Goal: Communication & Community: Answer question/provide support

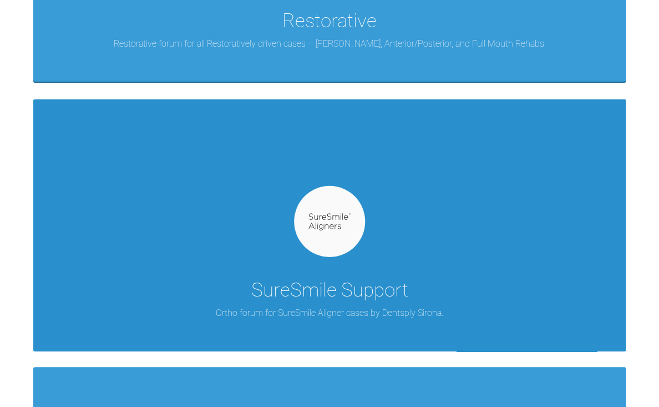
click at [376, 212] on div "SureSmile Support Ortho forum for SureSmile Aligner cases by Dentsply Sirona." at bounding box center [329, 224] width 593 height 251
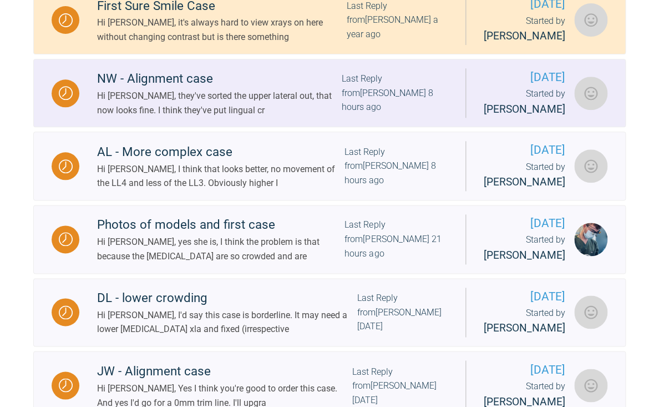
click at [318, 117] on div "Hi [PERSON_NAME], they've sorted the upper lateral out, that now looks fine. I …" at bounding box center [219, 103] width 244 height 28
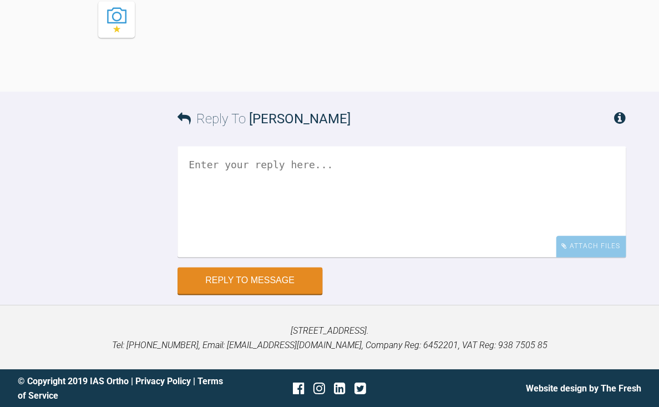
scroll to position [5969, 0]
click at [291, 257] on textarea at bounding box center [402, 201] width 449 height 111
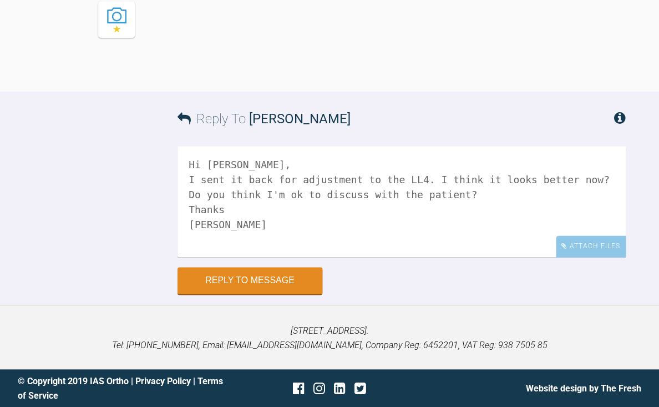
scroll to position [5763, 0]
type textarea "Hi [PERSON_NAME], I sent it back for adjustment to the LL4. I think it looks be…"
drag, startPoint x: 412, startPoint y: 99, endPoint x: 418, endPoint y: 158, distance: 59.7
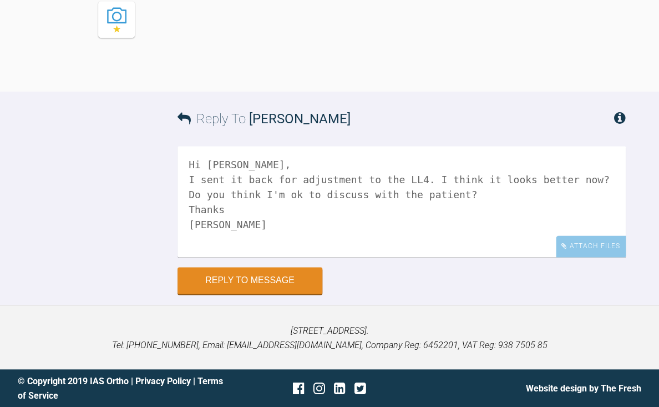
drag, startPoint x: 239, startPoint y: 243, endPoint x: 241, endPoint y: 258, distance: 14.6
click at [241, 257] on textarea "Hi [PERSON_NAME], I sent it back for adjustment to the LL4. I think it looks be…" at bounding box center [402, 201] width 449 height 111
click at [372, 257] on textarea "Hi [PERSON_NAME], I sent it back for adjustment to the LL4. I think it looks be…" at bounding box center [402, 201] width 449 height 111
click at [256, 295] on button "Reply to Message" at bounding box center [250, 281] width 145 height 27
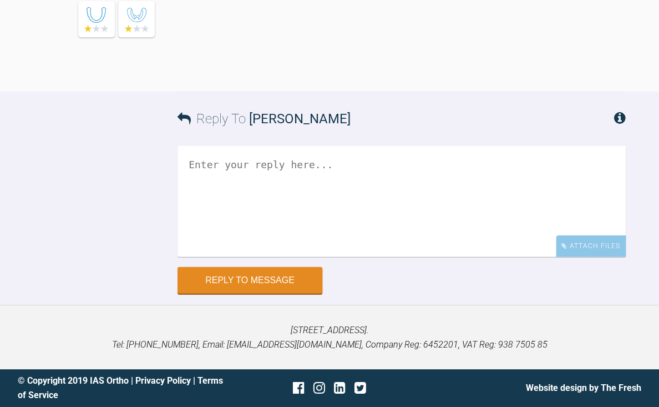
scroll to position [6268, 0]
click at [271, 257] on textarea at bounding box center [402, 201] width 449 height 111
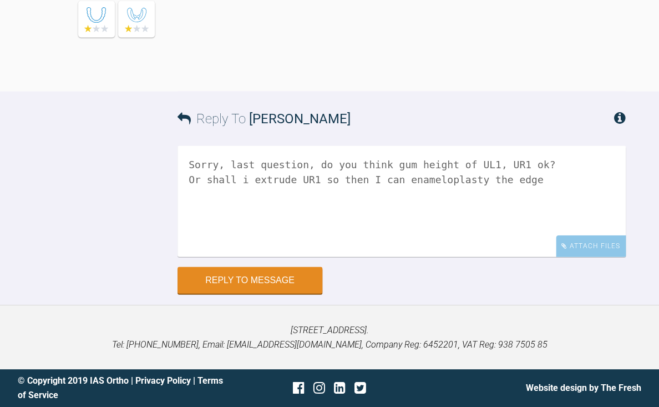
drag, startPoint x: 284, startPoint y: 340, endPoint x: 447, endPoint y: 343, distance: 163.2
click at [447, 257] on textarea "Sorry, last question, do you think gum height of UL1, UR1 ok? Or shall i extrud…" at bounding box center [402, 201] width 449 height 111
click at [333, 257] on textarea "Sorry, last question, do you think gum height of UL1, UR1 ok? Or shall i extrud…" at bounding box center [402, 201] width 449 height 111
click at [303, 257] on textarea "Sorry, last question, do you think gum height of UL1, UR1 ok? Or shall i extrud…" at bounding box center [402, 201] width 449 height 111
click at [386, 257] on textarea "Sorry, last question, do you think gum height of UL1, UR1 ok? Or shall i extrud…" at bounding box center [402, 201] width 449 height 111
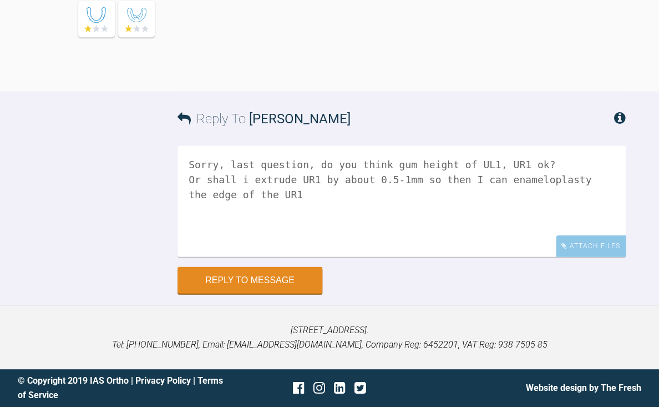
click at [330, 257] on textarea "Sorry, last question, do you think gum height of UL1, UR1 ok? Or shall i extrud…" at bounding box center [402, 201] width 449 height 111
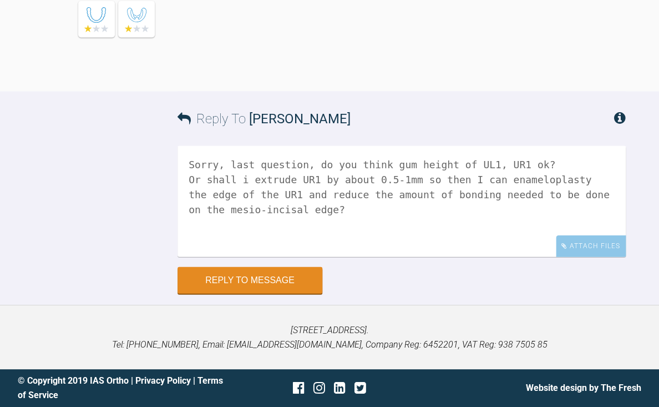
scroll to position [6342, 0]
drag, startPoint x: 419, startPoint y: 251, endPoint x: 421, endPoint y: 266, distance: 15.2
click at [421, 257] on textarea "Sorry, last question, do you think gum height of UL1, UR1 ok? Or shall i extrud…" at bounding box center [402, 201] width 449 height 111
click at [220, 257] on textarea "Sorry, last question, do you think gum height of UL1, UR1 ok? Or shall i extrud…" at bounding box center [402, 201] width 449 height 111
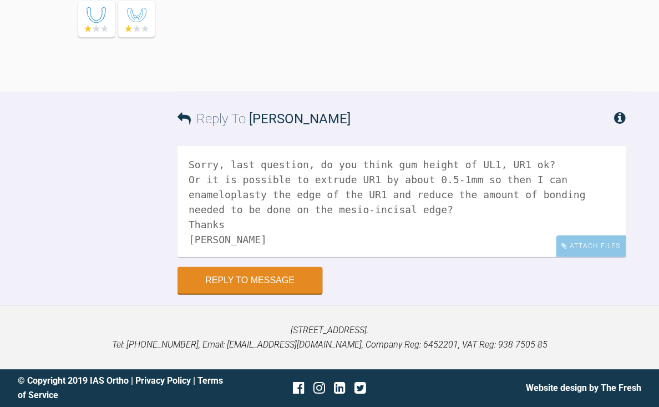
scroll to position [1, 0]
drag, startPoint x: 396, startPoint y: 280, endPoint x: 400, endPoint y: 298, distance: 17.5
click at [400, 257] on textarea "Sorry, last question, do you think gum height of UL1, UR1 ok? Or it is possible…" at bounding box center [402, 201] width 449 height 111
click at [604, 257] on textarea "Sorry, last question, do you think gum height of UL1, UR1 ok? Or it is possible…" at bounding box center [402, 201] width 449 height 111
click at [255, 257] on textarea "Sorry, last question, do you think gum height of UL1, UR1 ok? Or it is possible…" at bounding box center [402, 201] width 449 height 111
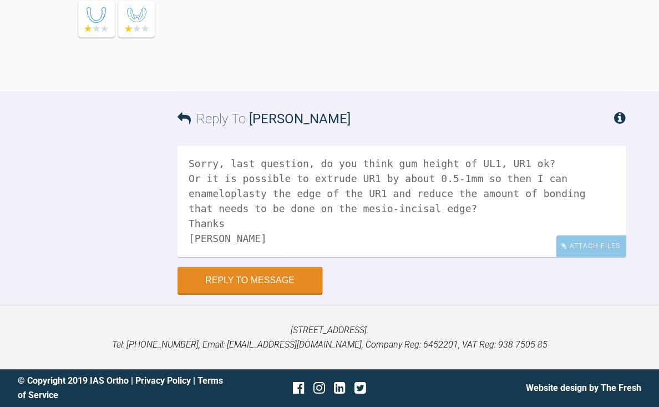
click at [484, 257] on textarea "Sorry, last question, do you think gum height of UL1, UR1 ok? Or it is possible…" at bounding box center [402, 201] width 449 height 111
drag, startPoint x: 484, startPoint y: 298, endPoint x: 571, endPoint y: 301, distance: 86.7
click at [571, 257] on textarea "Sorry, last question, do you think gum height of UL1, UR1 ok? Or it is possible…" at bounding box center [402, 201] width 449 height 111
drag, startPoint x: 379, startPoint y: 253, endPoint x: 383, endPoint y: 266, distance: 14.0
click at [383, 257] on textarea "Sorry, last question, do you think gum height of UL1, UR1 ok? Or it is possible…" at bounding box center [402, 201] width 449 height 111
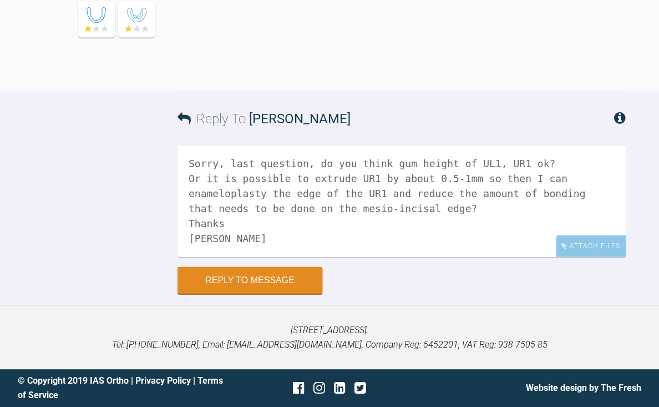
click at [337, 257] on textarea "Sorry, last question, do you think gum height of UL1, UR1 ok? Or it is possible…" at bounding box center [402, 201] width 449 height 111
drag, startPoint x: 412, startPoint y: 281, endPoint x: 412, endPoint y: 294, distance: 12.2
click at [412, 257] on textarea "Sorry, last question, do you think gum height of UL1, UR1 ok? Or it is possible…" at bounding box center [402, 201] width 449 height 111
type textarea "Sorry, last question, do you think gum height of UL1, UR1 ok? Or it is possible…"
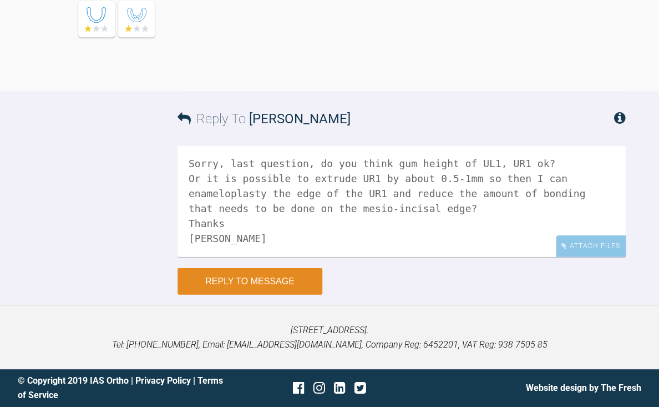
click at [263, 295] on button "Reply to Message" at bounding box center [250, 281] width 145 height 27
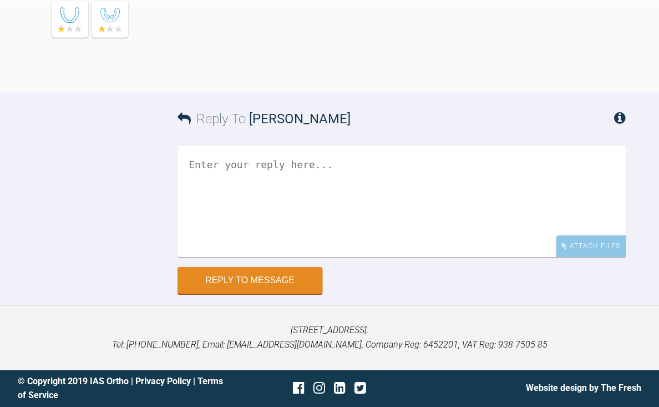
scroll to position [6773, 0]
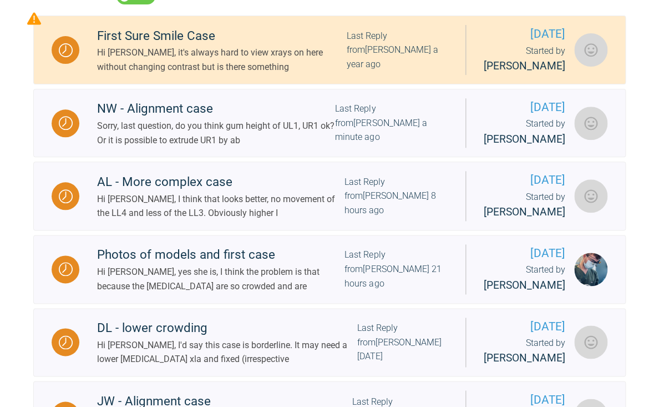
scroll to position [278, 0]
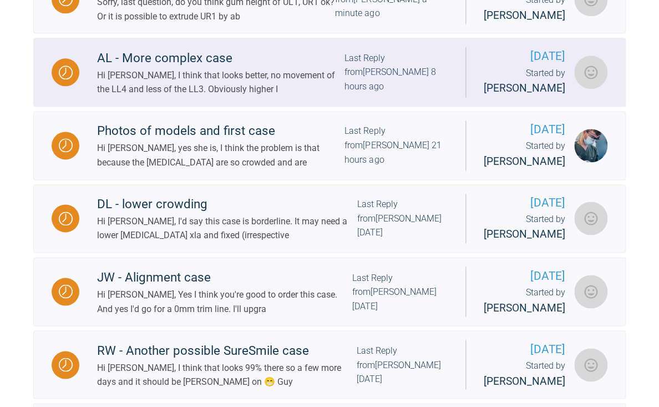
click at [196, 107] on link "AL - More complex case Hi [PERSON_NAME], I think that looks better, no movement…" at bounding box center [329, 72] width 593 height 69
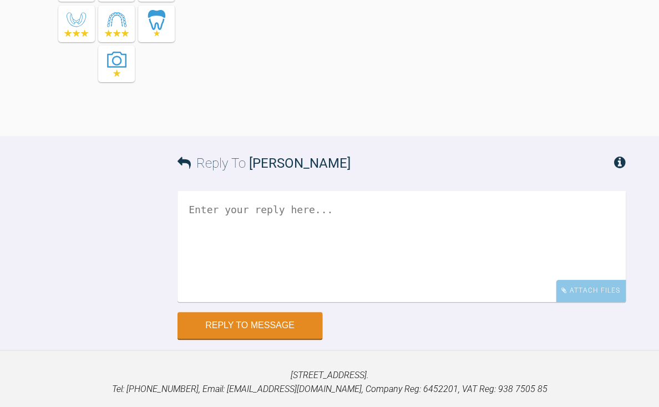
scroll to position [6810, 0]
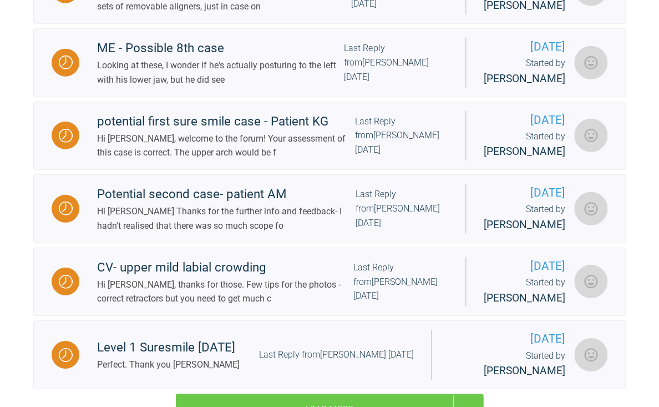
scroll to position [845, 0]
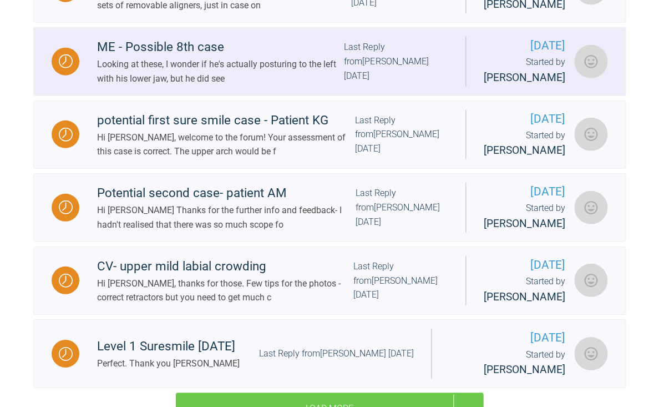
click at [219, 57] on div "ME - Possible 8th case" at bounding box center [220, 47] width 247 height 20
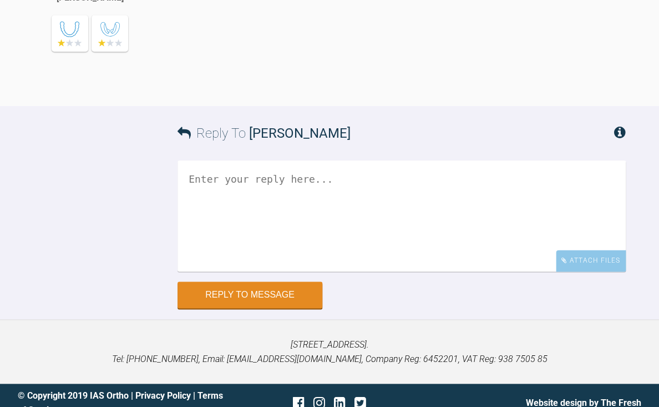
scroll to position [6896, 0]
